Goal: Transaction & Acquisition: Download file/media

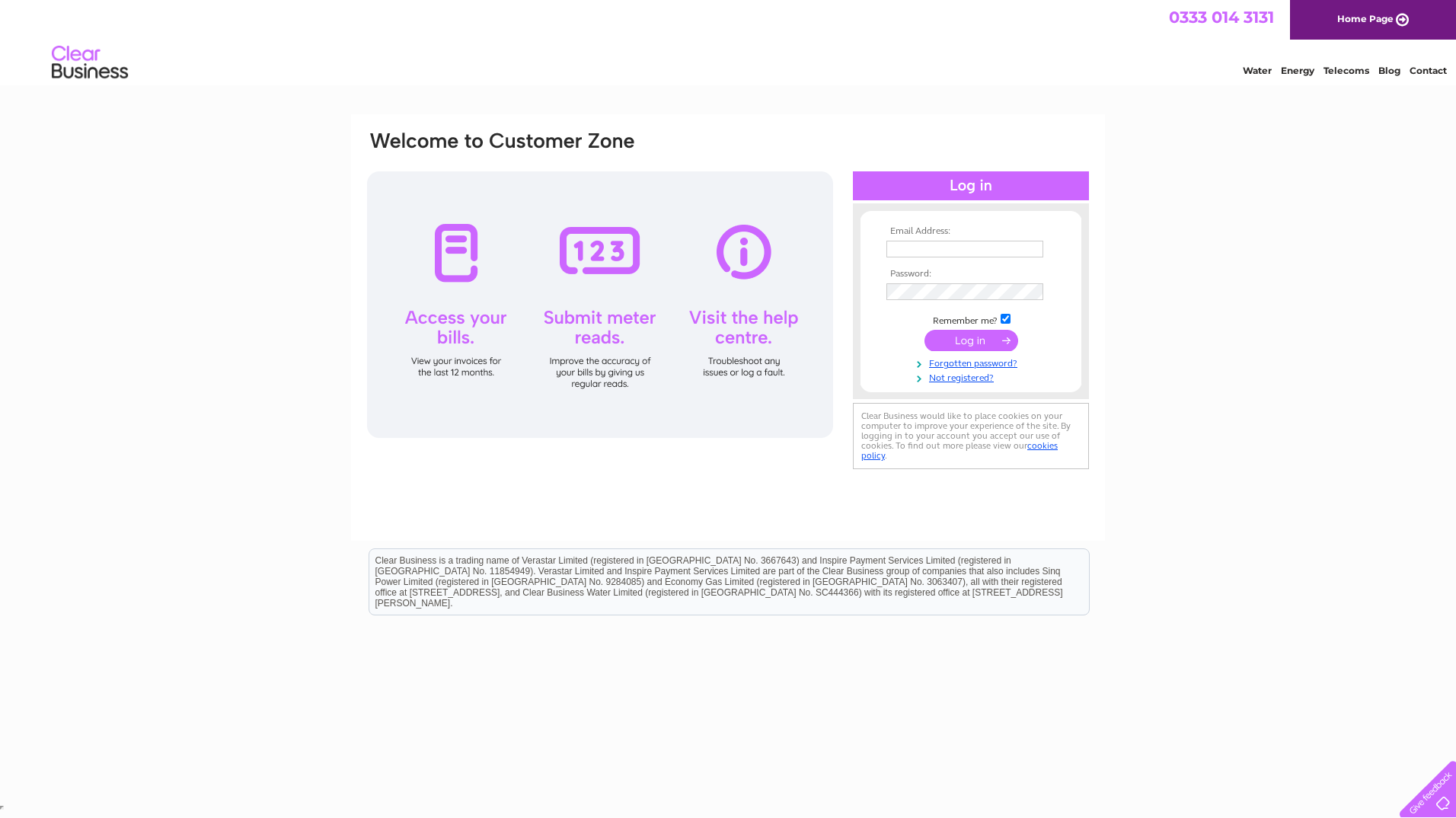
click at [905, 255] on input "text" at bounding box center [965, 249] width 157 height 17
type input "[EMAIL_ADDRESS][DOMAIN_NAME]"
click at [977, 340] on input "submit" at bounding box center [972, 340] width 94 height 21
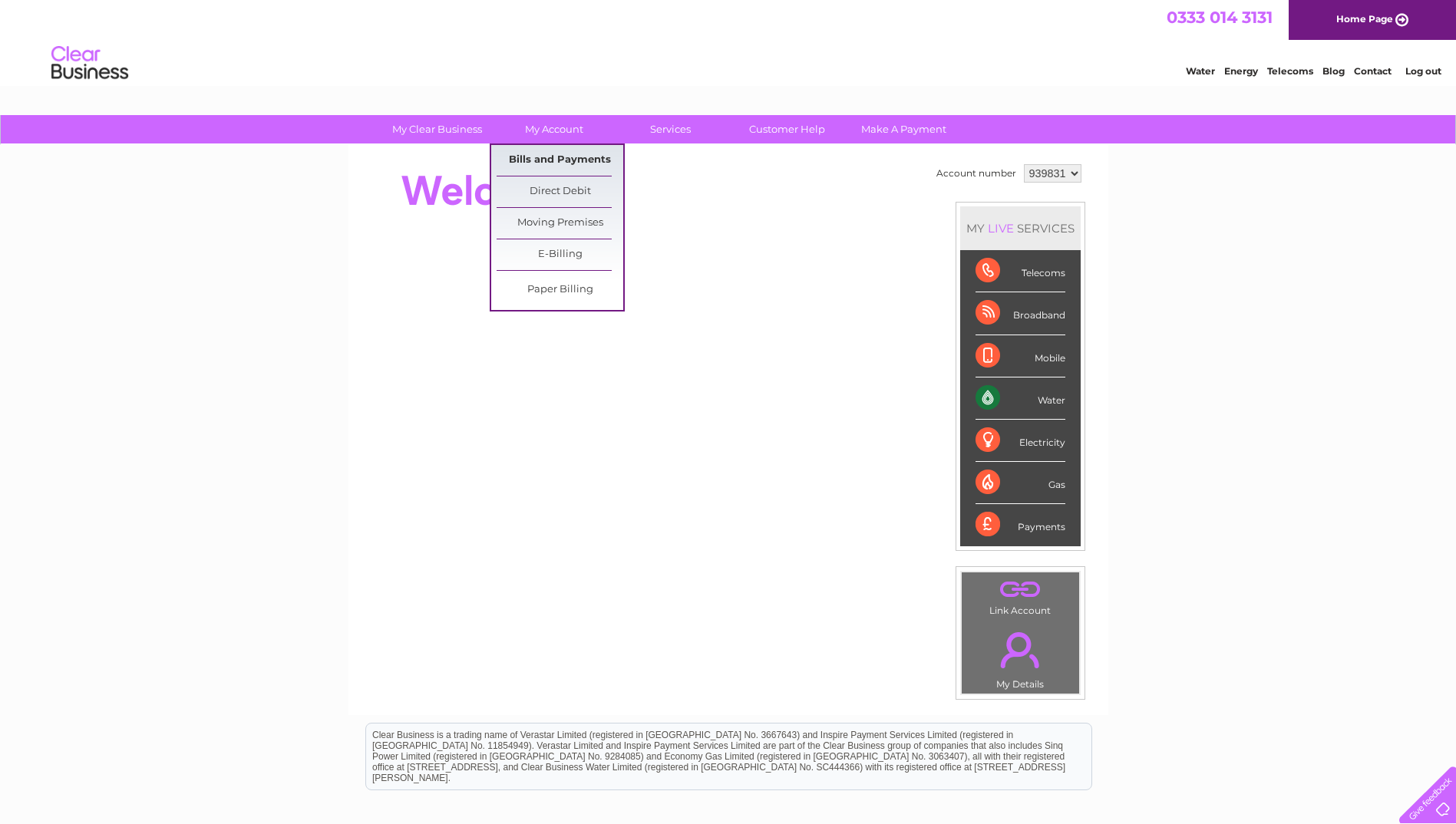
click at [554, 157] on link "Bills and Payments" at bounding box center [559, 160] width 126 height 31
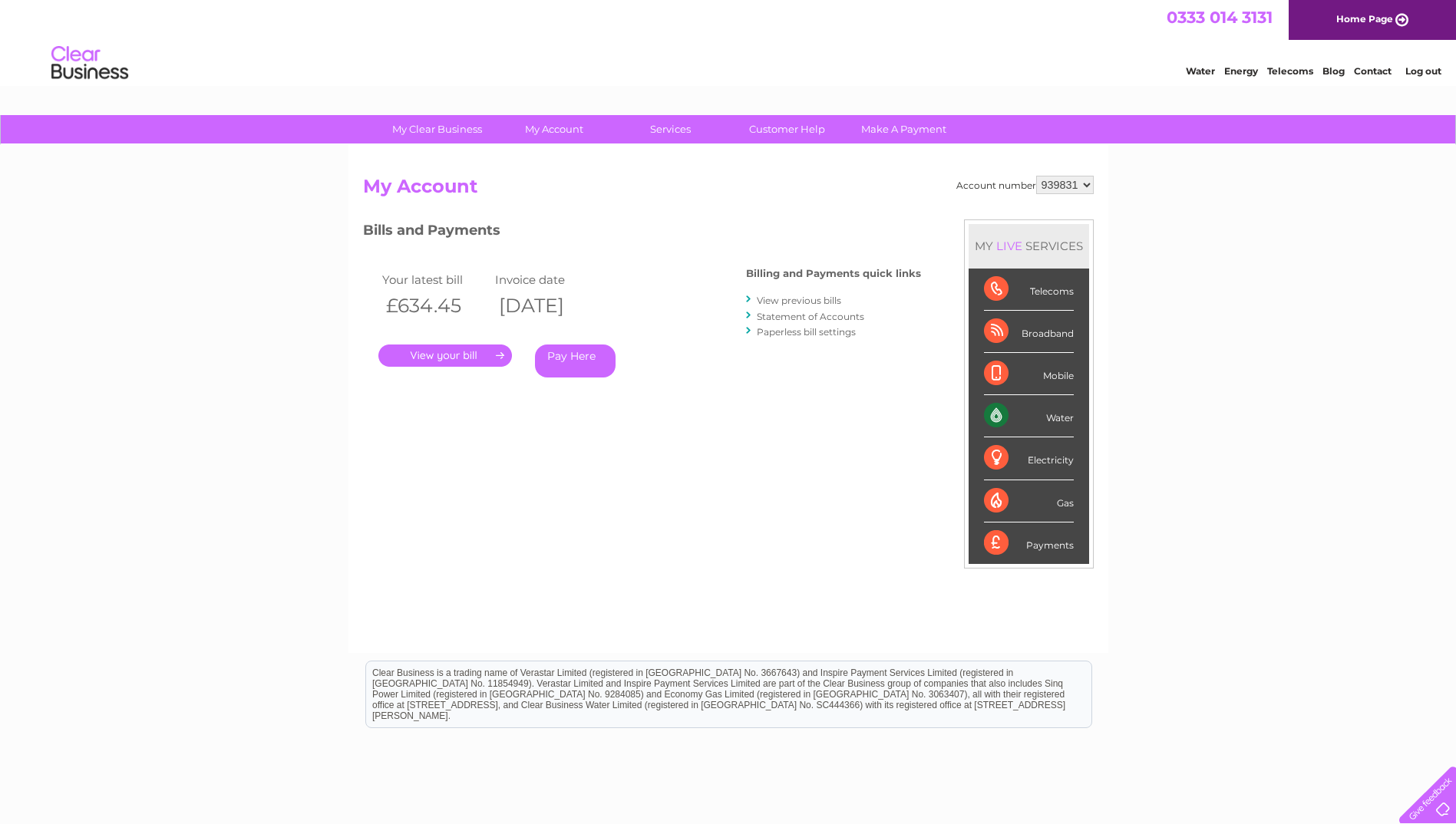
click at [452, 354] on link "." at bounding box center [445, 356] width 134 height 22
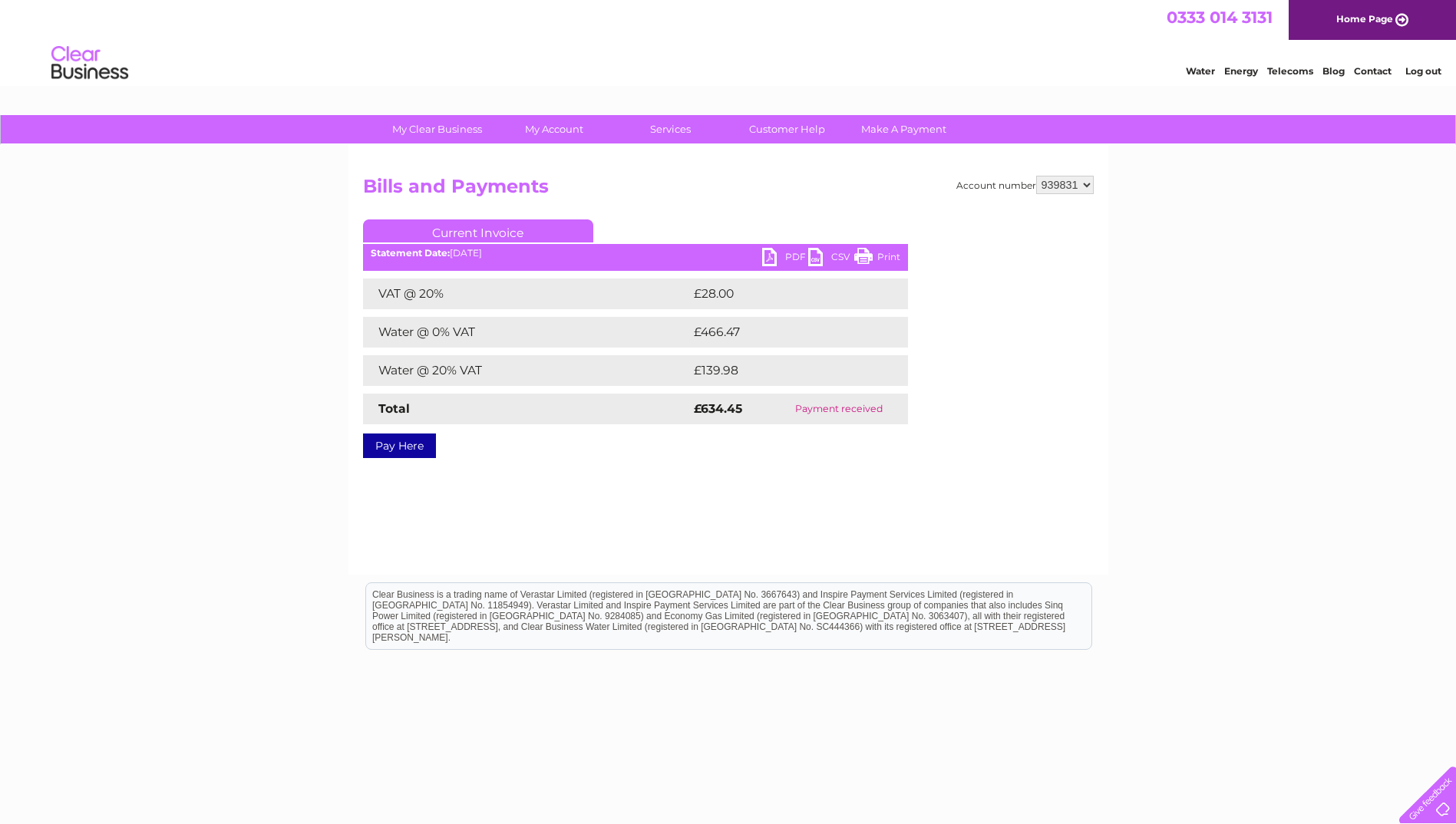
click at [786, 255] on link "PDF" at bounding box center [785, 259] width 46 height 22
